Goal: Task Accomplishment & Management: Manage account settings

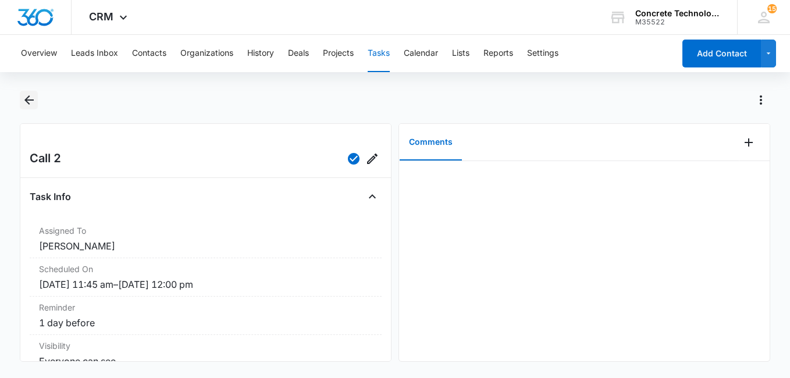
click at [31, 98] on icon "Back" at bounding box center [29, 100] width 14 height 14
